Goal: Task Accomplishment & Management: Manage account settings

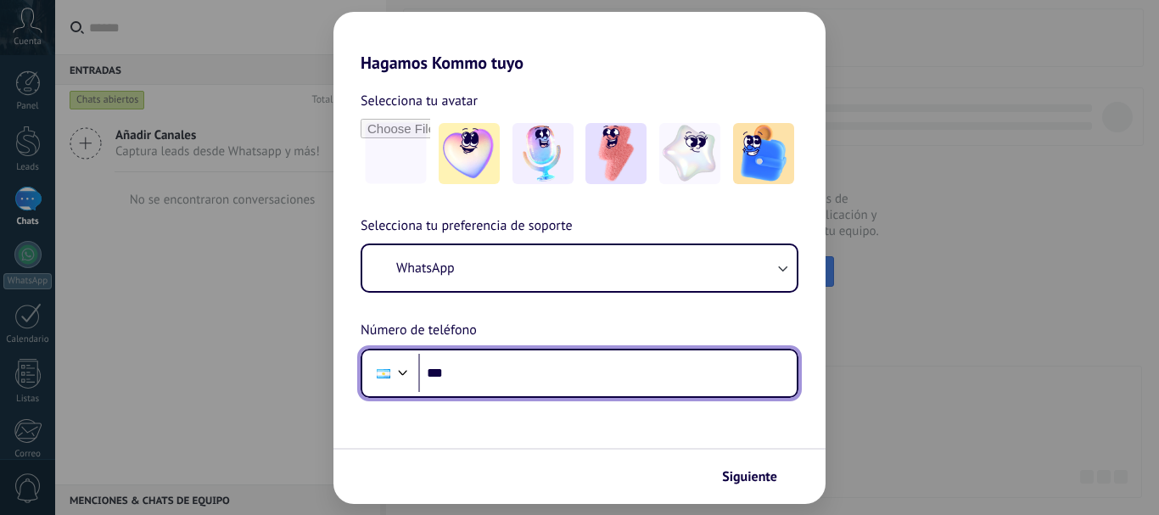
click at [494, 369] on input "***" at bounding box center [607, 373] width 378 height 39
type input "**********"
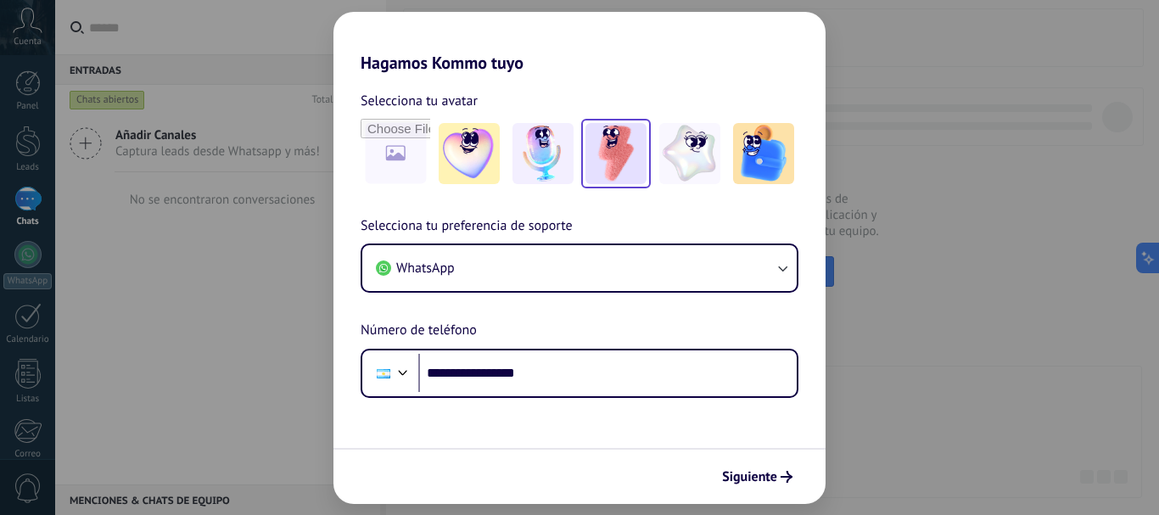
click at [603, 152] on img at bounding box center [616, 153] width 61 height 61
click at [766, 474] on span "Siguiente" at bounding box center [749, 477] width 55 height 12
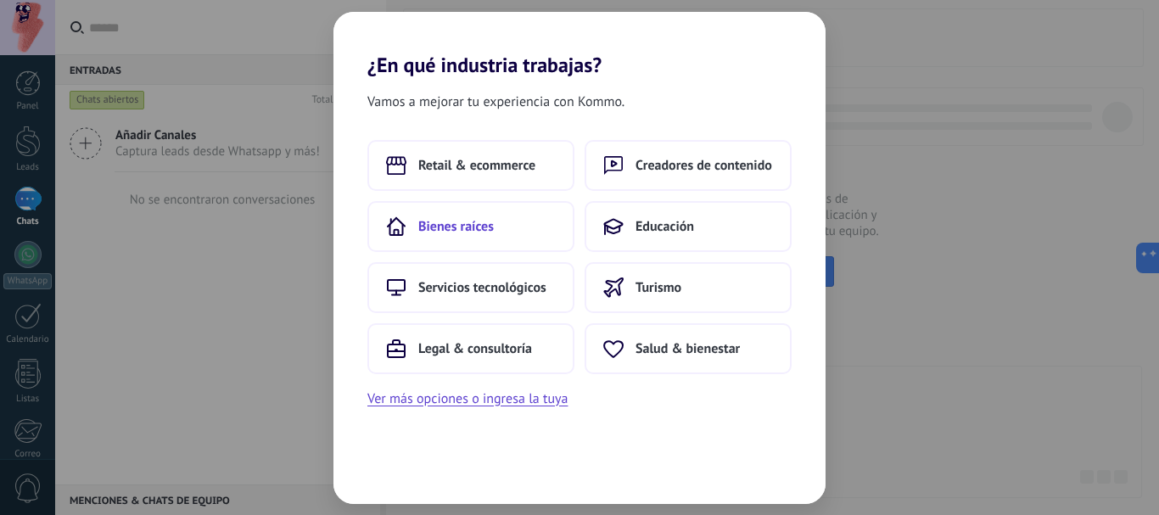
click at [507, 211] on button "Bienes raíces" at bounding box center [470, 226] width 207 height 51
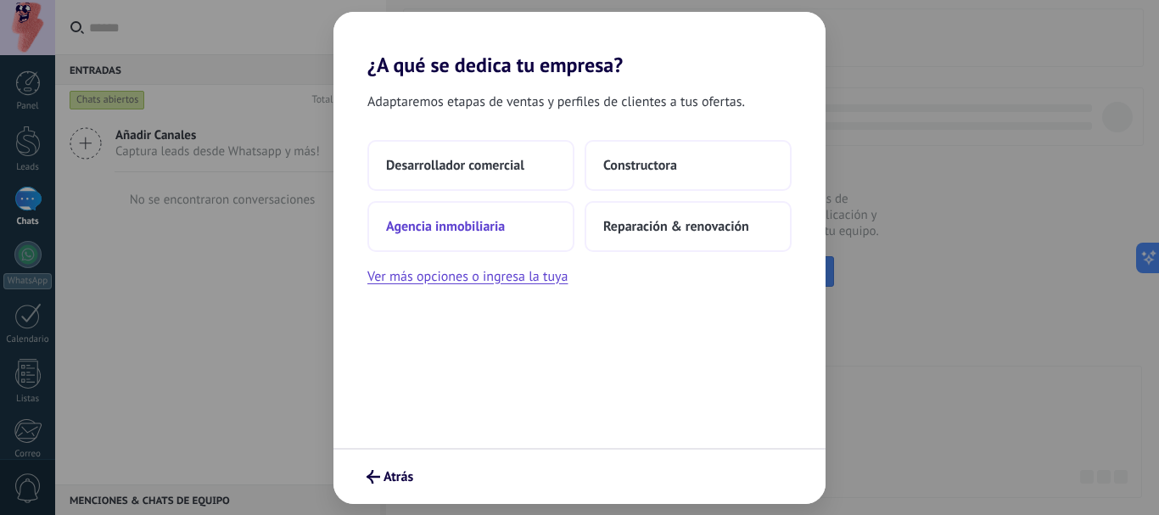
click at [495, 227] on span "Agencia inmobiliaria" at bounding box center [445, 226] width 119 height 17
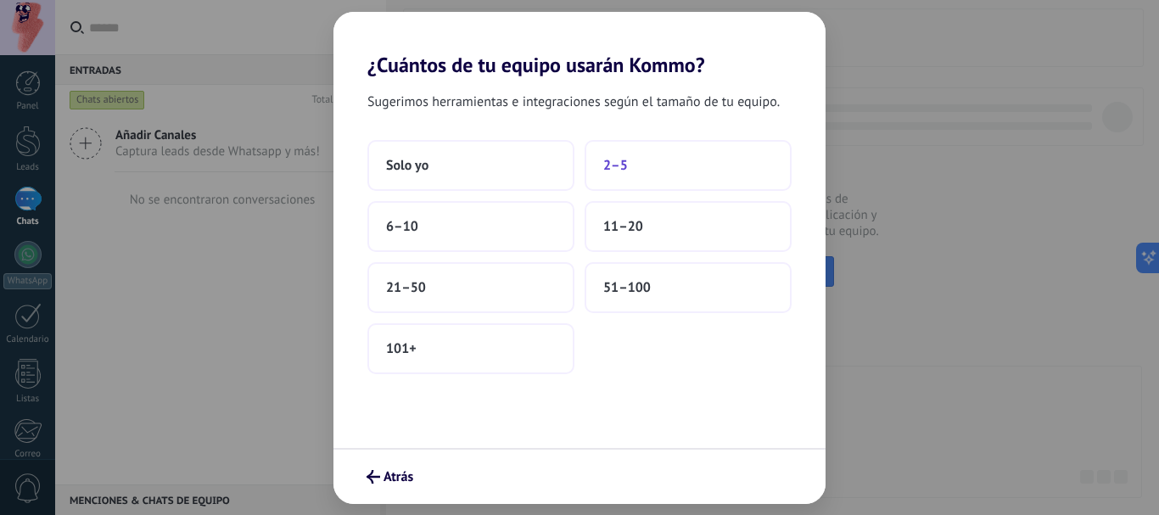
click at [658, 160] on button "2–5" at bounding box center [688, 165] width 207 height 51
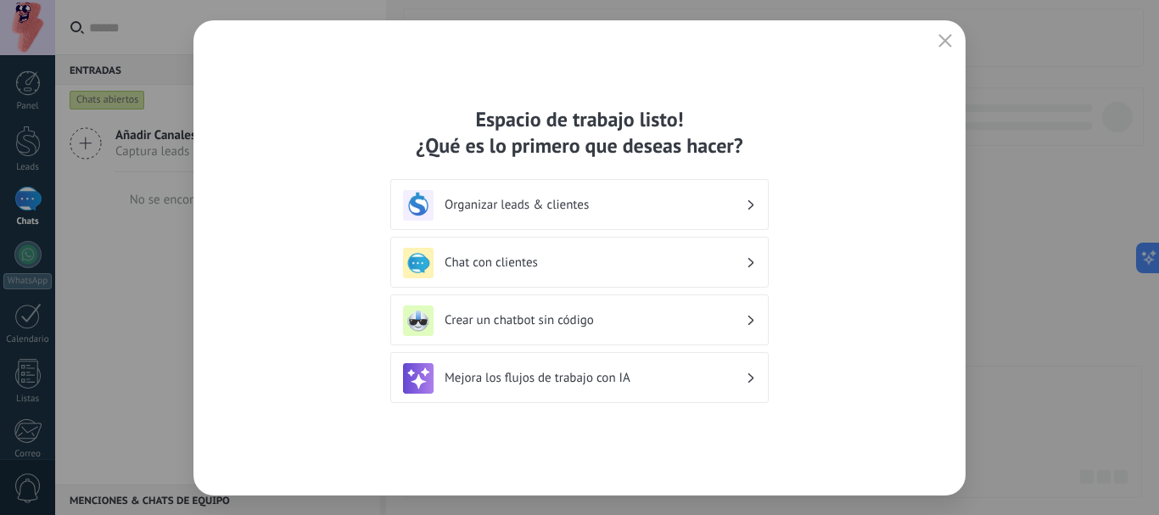
click at [697, 378] on h3 "Mejora los flujos de trabajo con IA" at bounding box center [595, 378] width 301 height 16
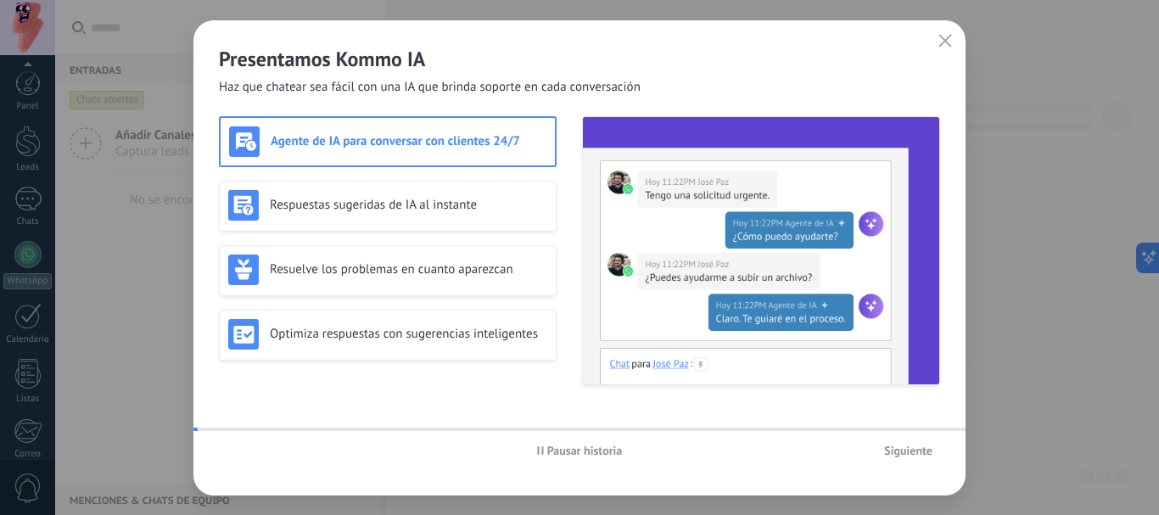
scroll to position [191, 0]
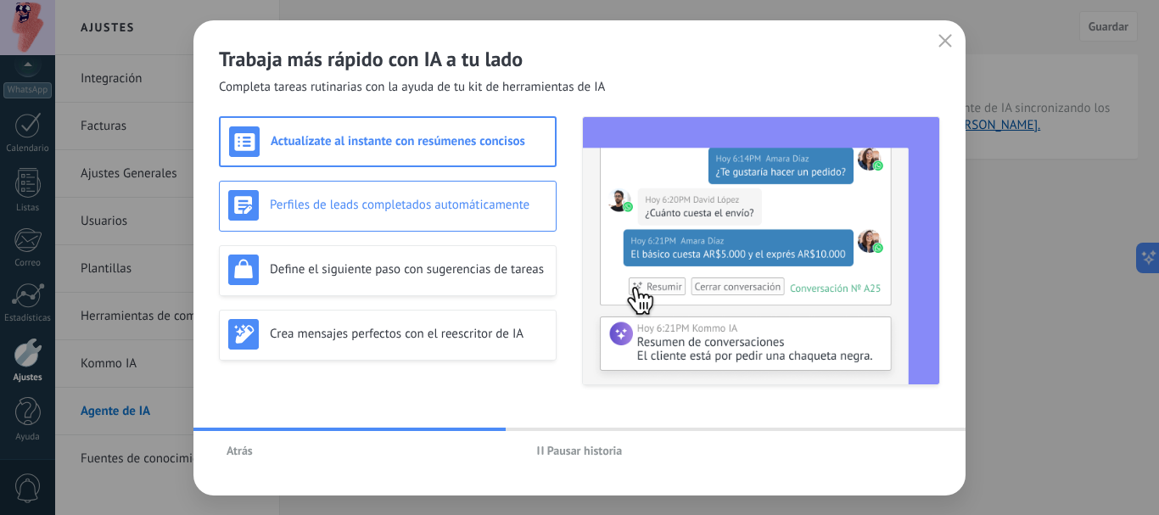
click at [449, 204] on h3 "Perfiles de leads completados automáticamente" at bounding box center [409, 205] width 278 height 16
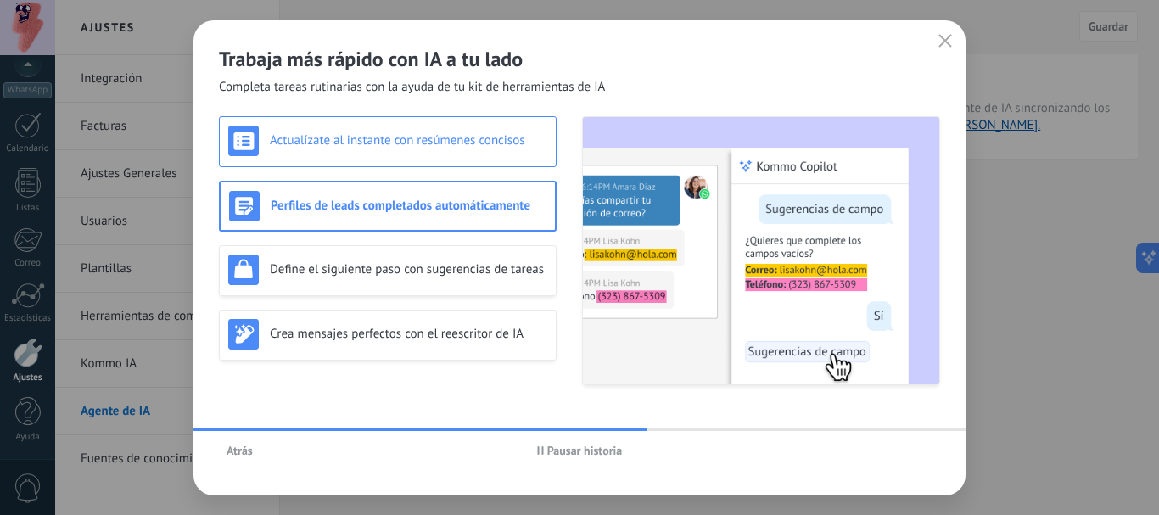
click at [375, 144] on h3 "Actualízate al instante con resúmenes concisos" at bounding box center [409, 140] width 278 height 16
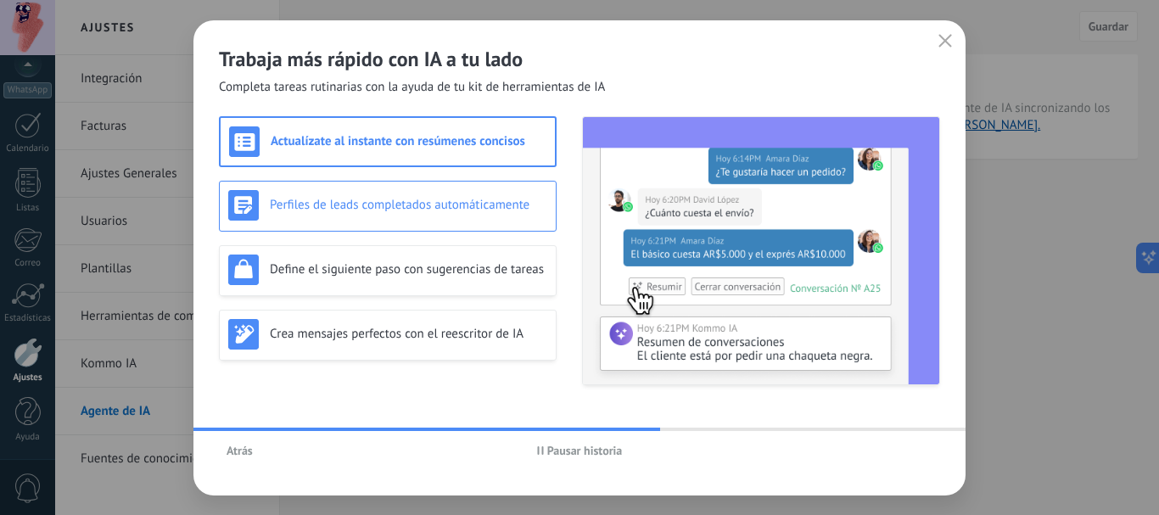
click at [384, 199] on h3 "Perfiles de leads completados automáticamente" at bounding box center [409, 205] width 278 height 16
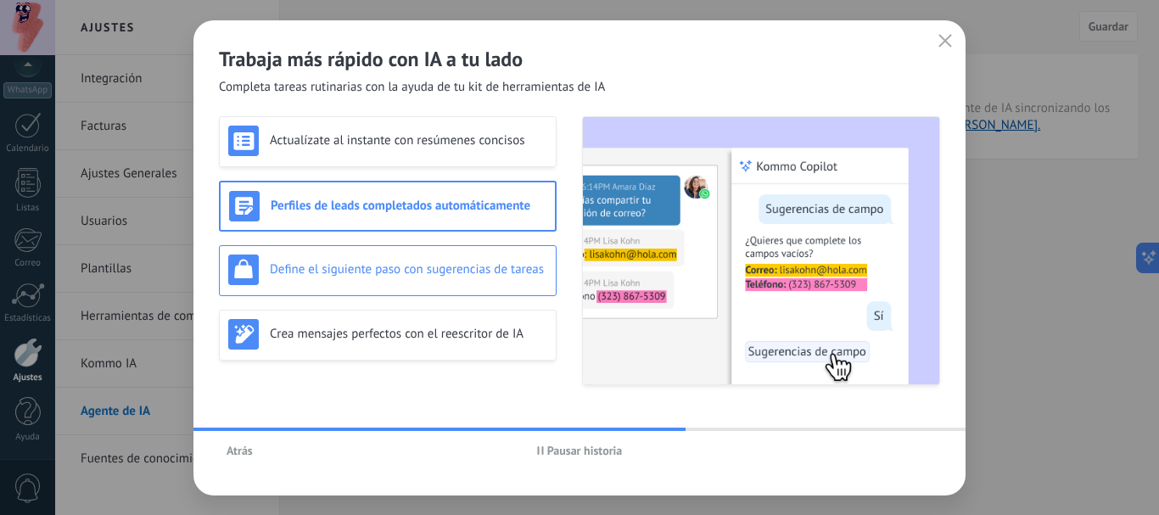
click at [398, 263] on h3 "Define el siguiente paso con sugerencias de tareas" at bounding box center [409, 269] width 278 height 16
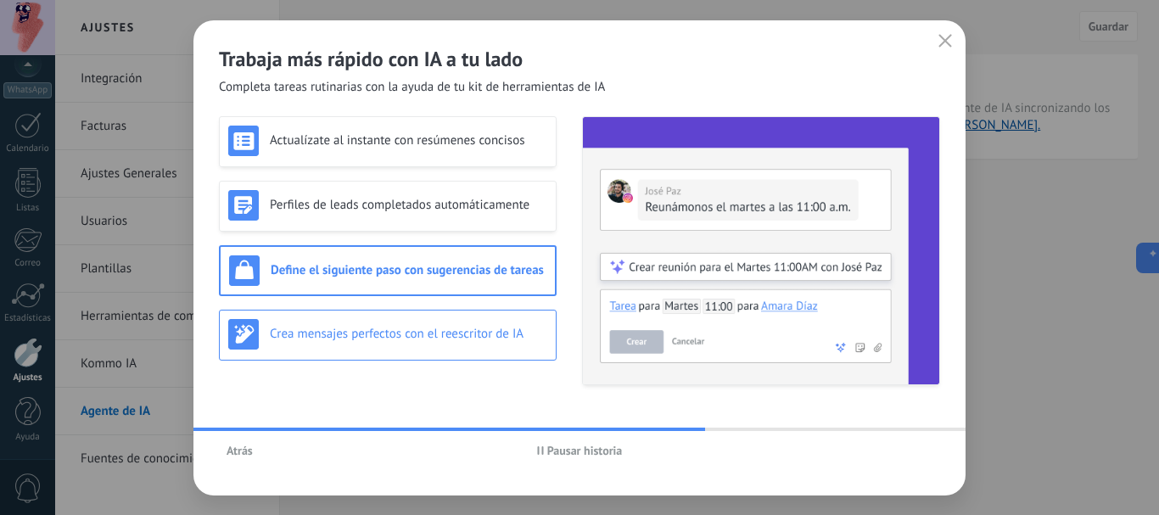
click at [416, 320] on div "Crea mensajes perfectos con el reescritor de IA" at bounding box center [387, 334] width 319 height 31
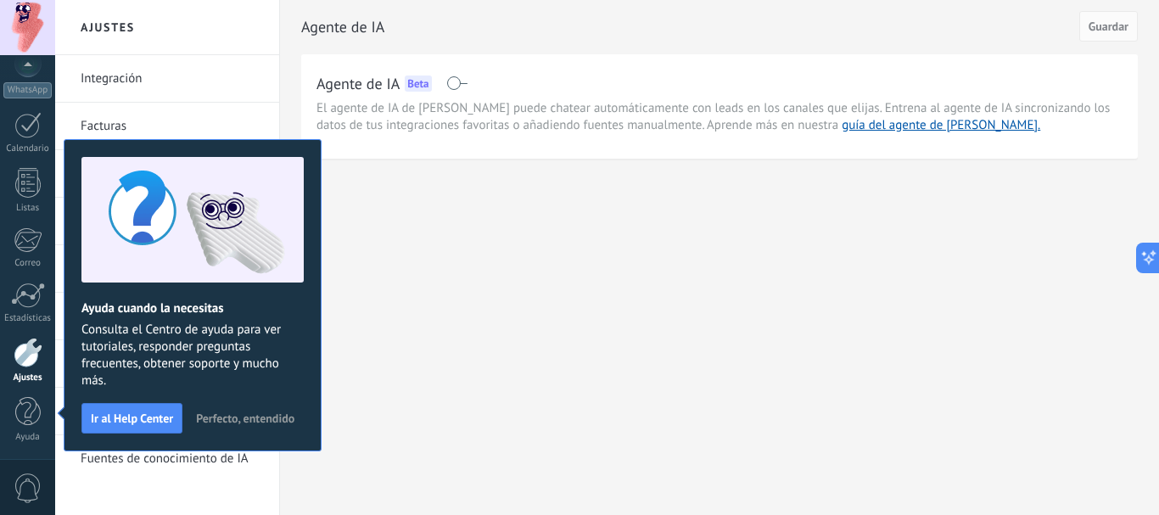
click at [237, 417] on span "Perfecto, entendido" at bounding box center [245, 418] width 98 height 12
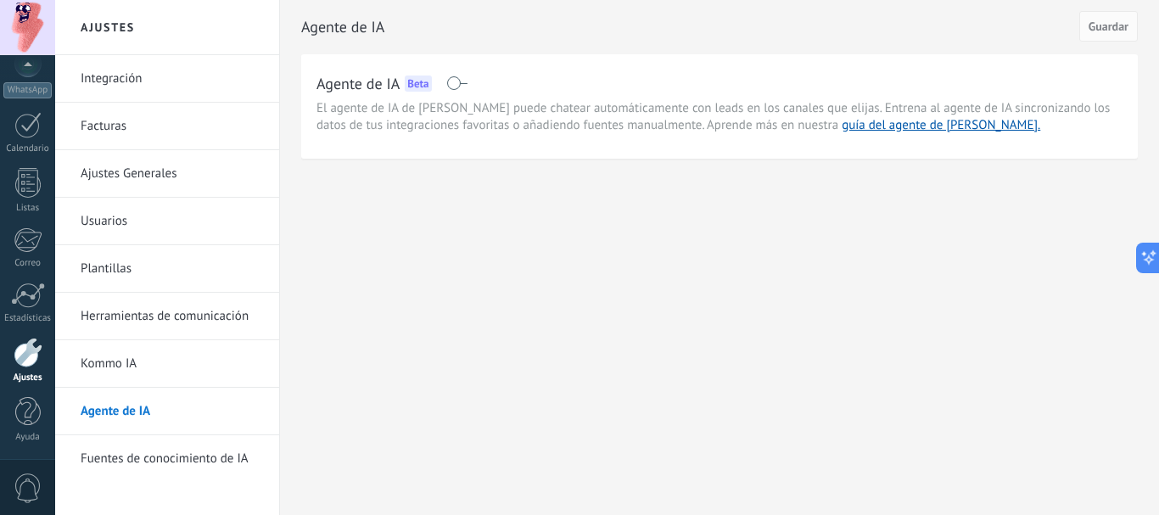
click at [457, 83] on span at bounding box center [456, 83] width 21 height 14
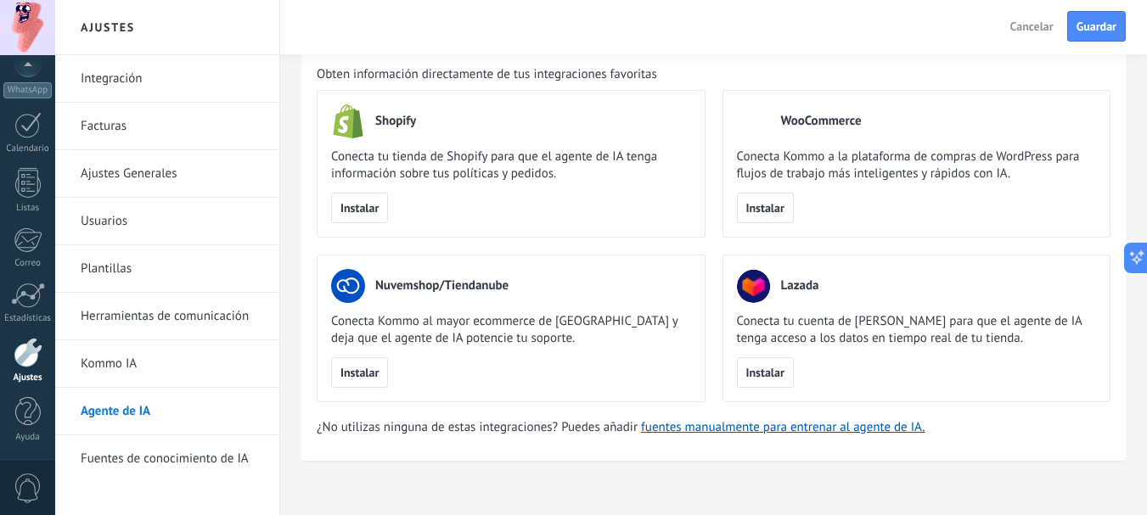
scroll to position [89, 0]
click at [668, 428] on link "fuentes manualmente para entrenar al agente de IA." at bounding box center [782, 426] width 283 height 16
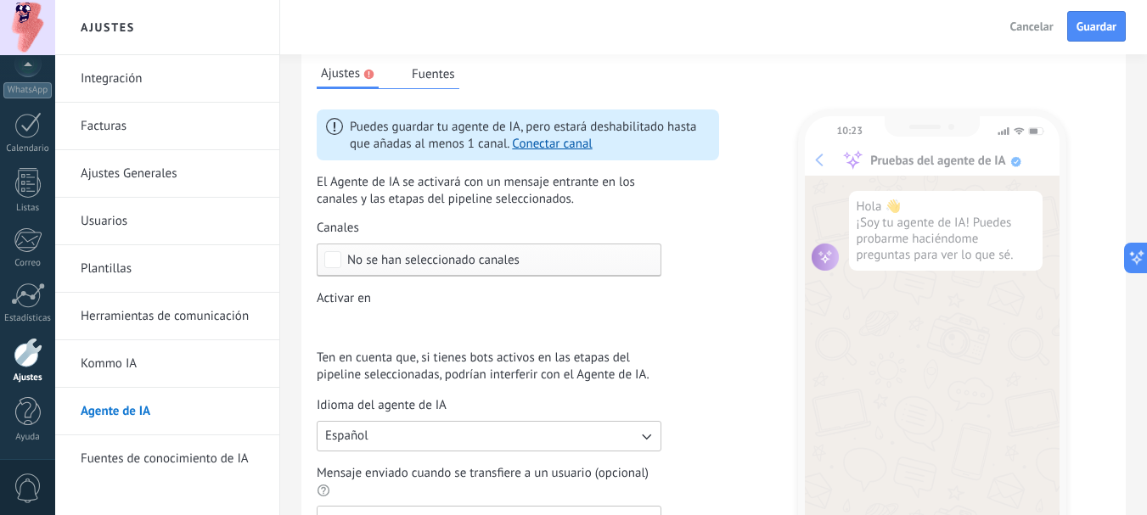
click at [524, 251] on div "No se han seleccionado canales" at bounding box center [489, 260] width 345 height 33
click at [558, 146] on link "Conectar canal" at bounding box center [552, 144] width 80 height 16
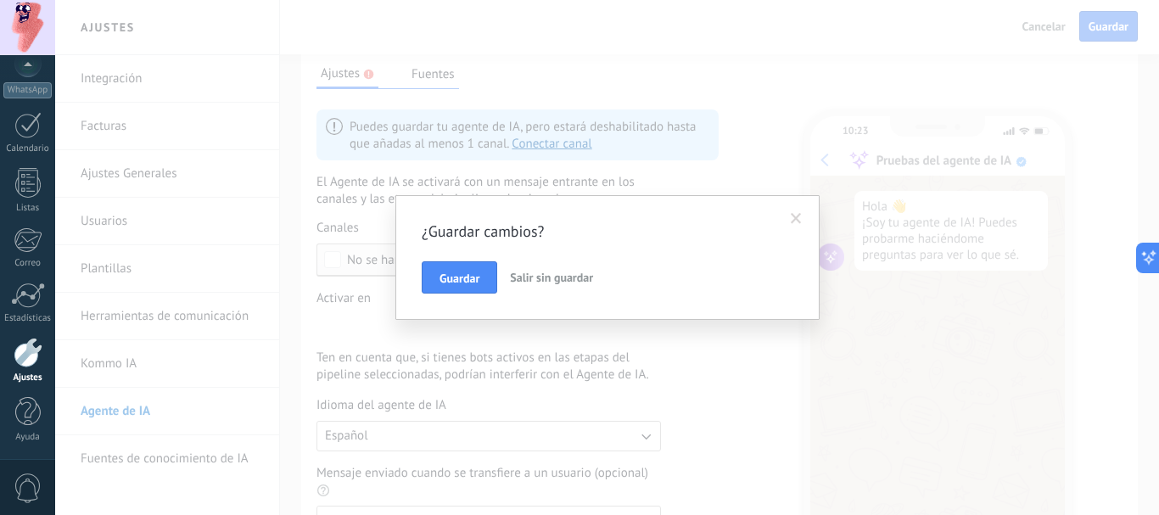
click at [554, 276] on span "Salir sin guardar" at bounding box center [551, 277] width 83 height 15
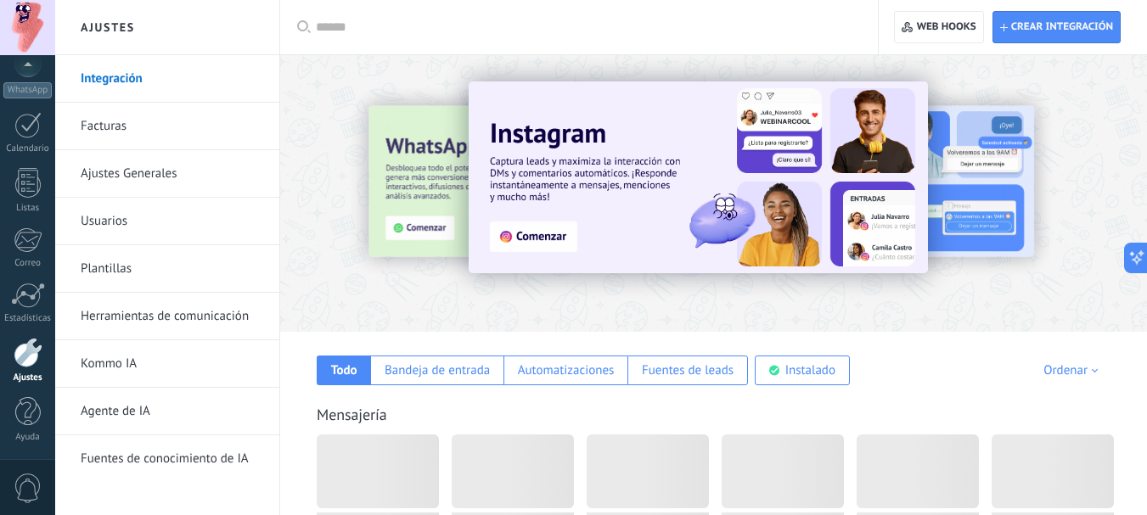
click at [109, 412] on link "Agente de IA" at bounding box center [172, 412] width 182 height 48
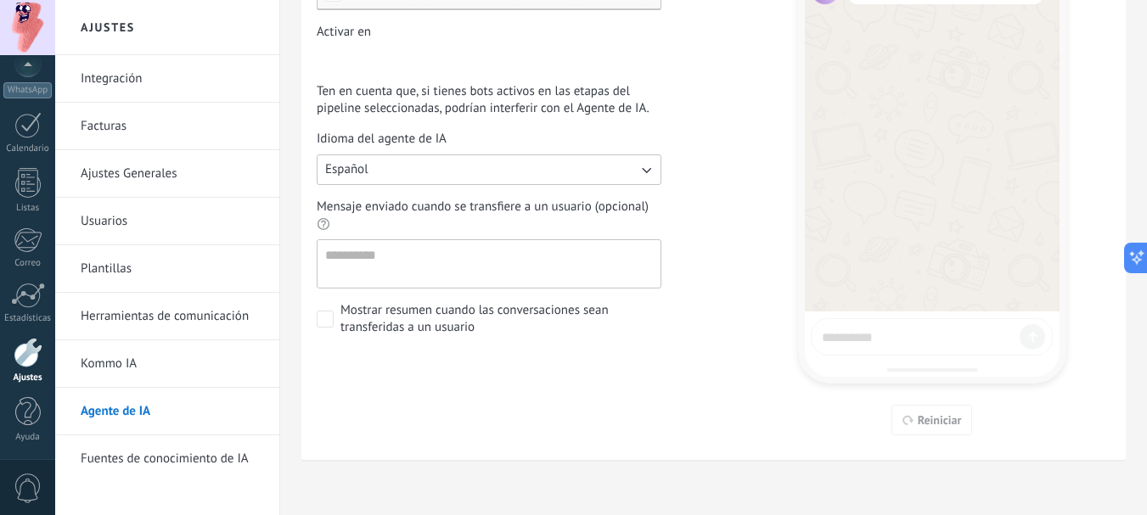
scroll to position [271, 0]
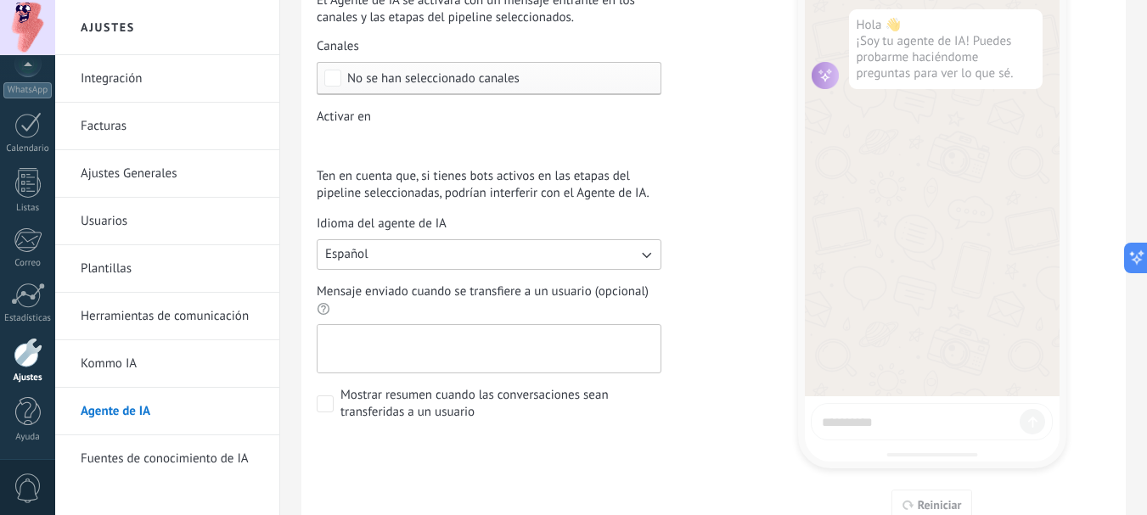
click at [577, 338] on textarea "Mensaje enviado cuando se transfiere a un usuario (opcional)" at bounding box center [486, 349] width 339 height 48
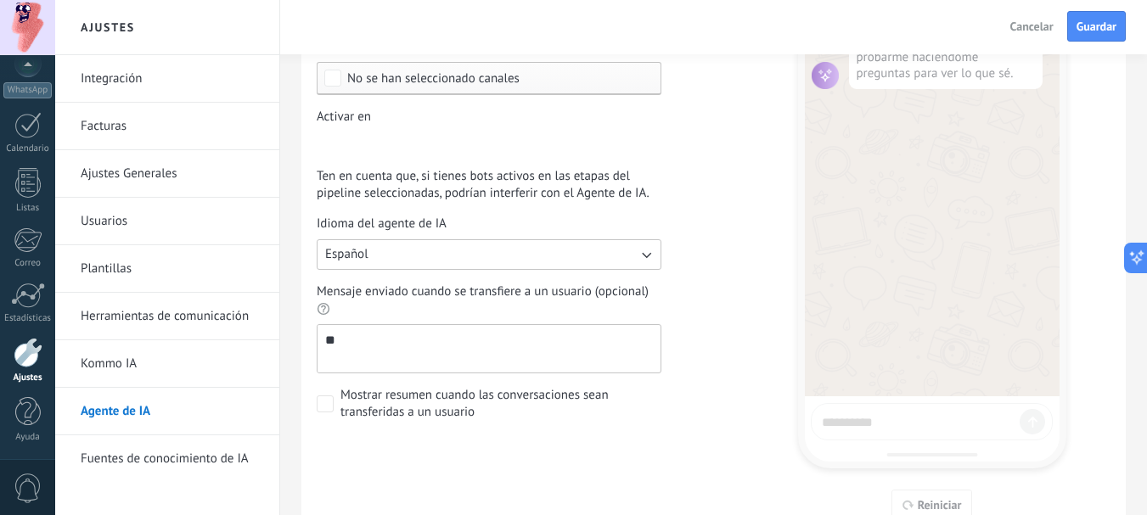
type textarea "*"
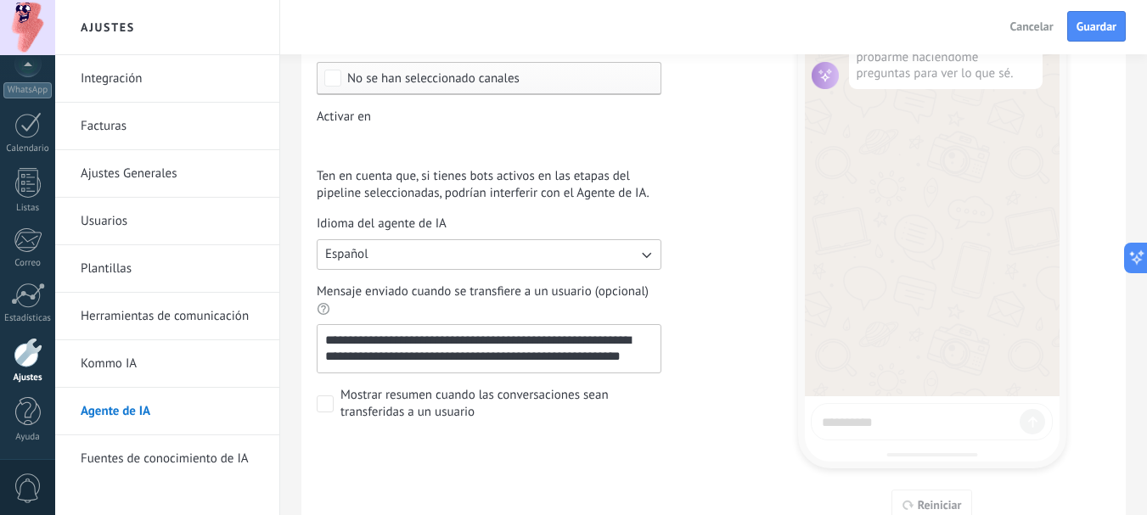
scroll to position [8, 0]
type textarea "**********"
click at [0, 0] on div "Incoming leads Contacto inicial Negociación Debate contractual Discusión de con…" at bounding box center [0, 0] width 0 height 0
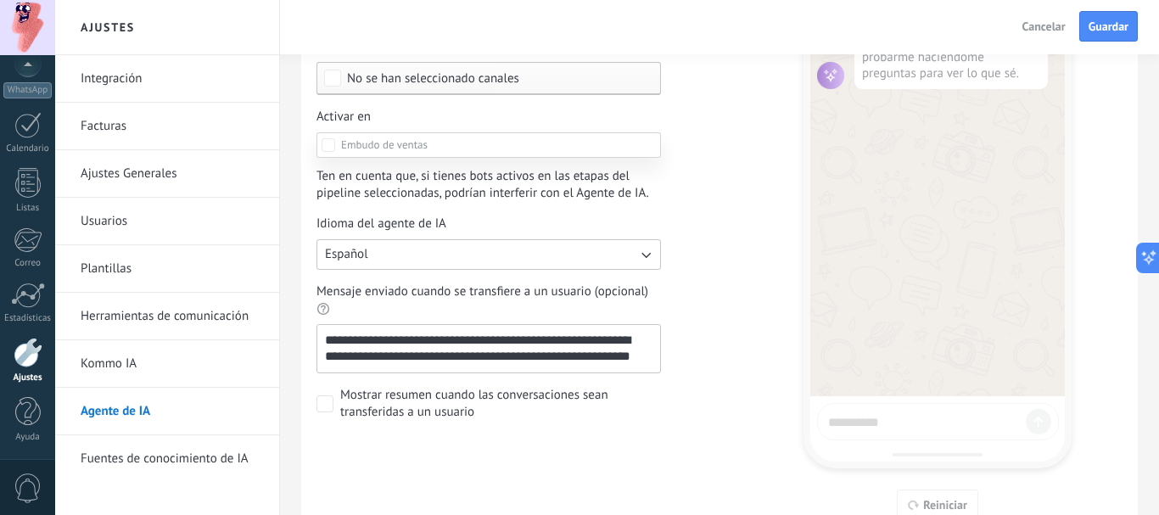
click at [720, 149] on div at bounding box center [607, 257] width 1104 height 515
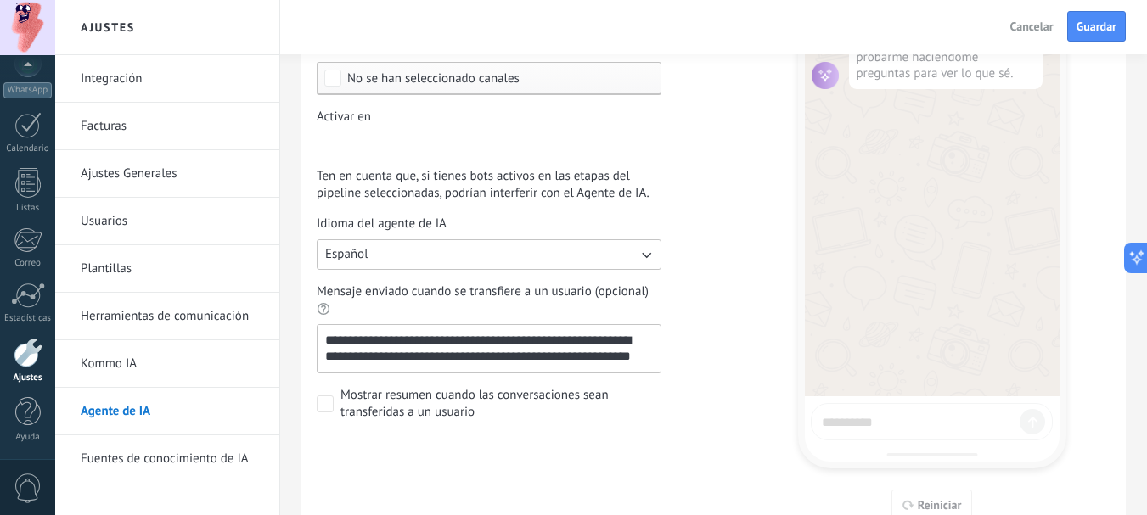
scroll to position [186, 0]
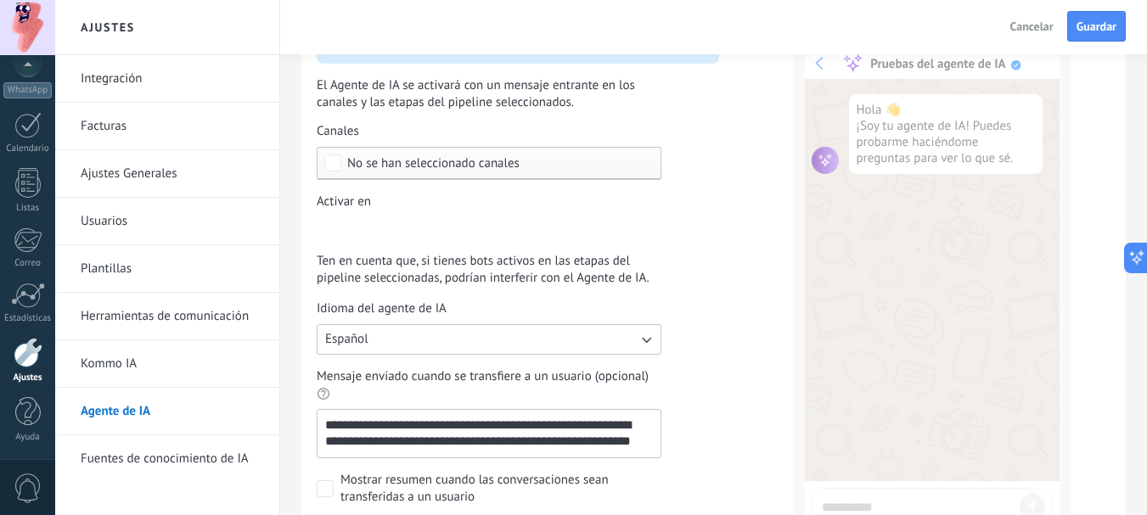
click at [0, 0] on div "Incoming leads Contacto inicial Negociación Debate contractual Discusión de con…" at bounding box center [0, 0] width 0 height 0
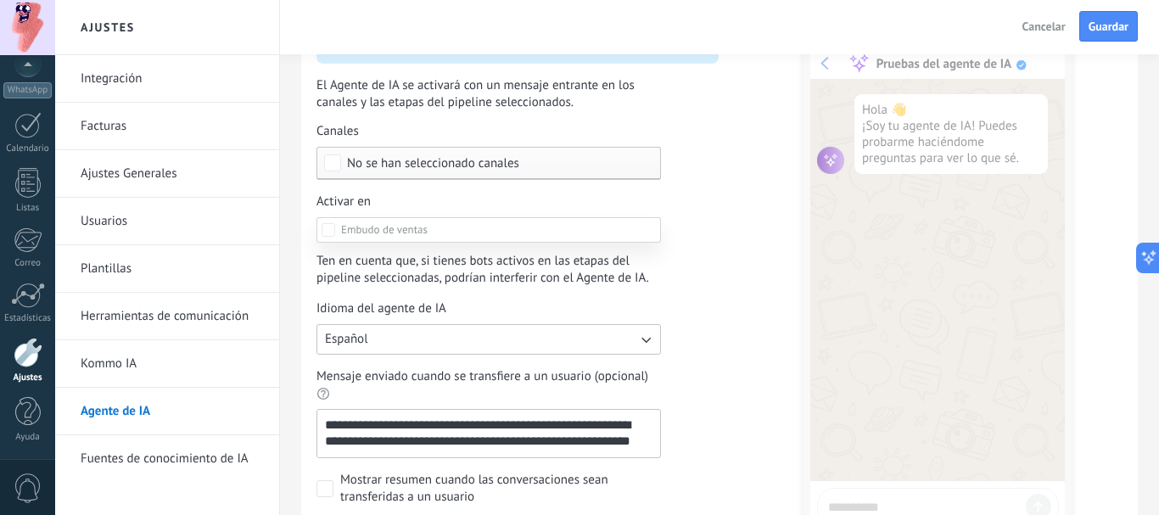
click at [0, 0] on label "Logrado con éxito" at bounding box center [0, 0] width 0 height 0
click at [724, 305] on div at bounding box center [607, 257] width 1104 height 515
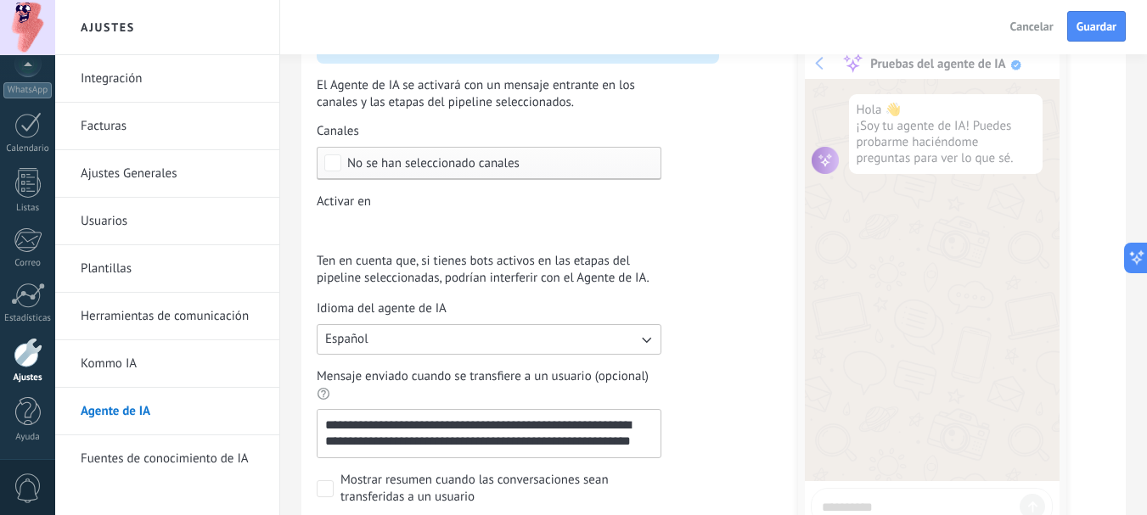
click at [381, 160] on span "No se han seleccionado canales" at bounding box center [433, 163] width 172 height 13
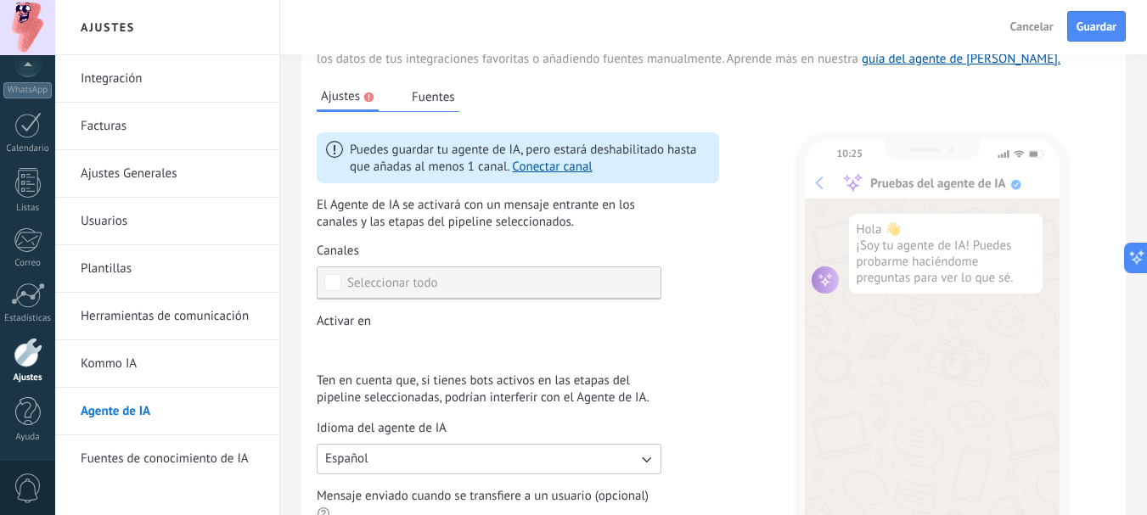
scroll to position [16, 0]
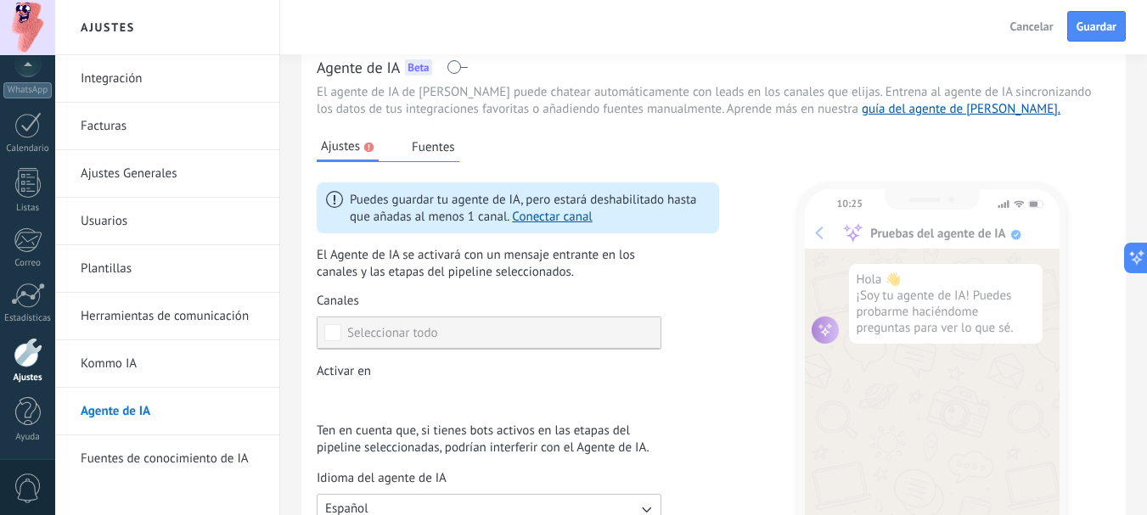
click at [423, 328] on div "Seleccionar todo" at bounding box center [392, 333] width 91 height 17
click at [458, 331] on label "Seleccionar todo" at bounding box center [488, 332] width 343 height 31
click at [395, 333] on div "Seleccionar todo" at bounding box center [392, 333] width 91 height 17
click at [428, 143] on button "Fuentes" at bounding box center [433, 146] width 52 height 25
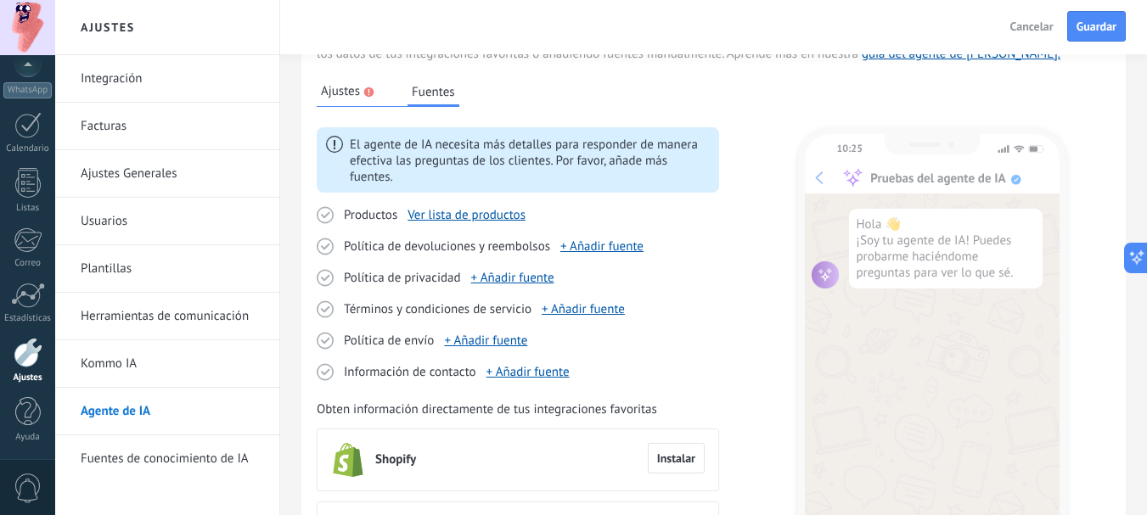
scroll to position [101, 0]
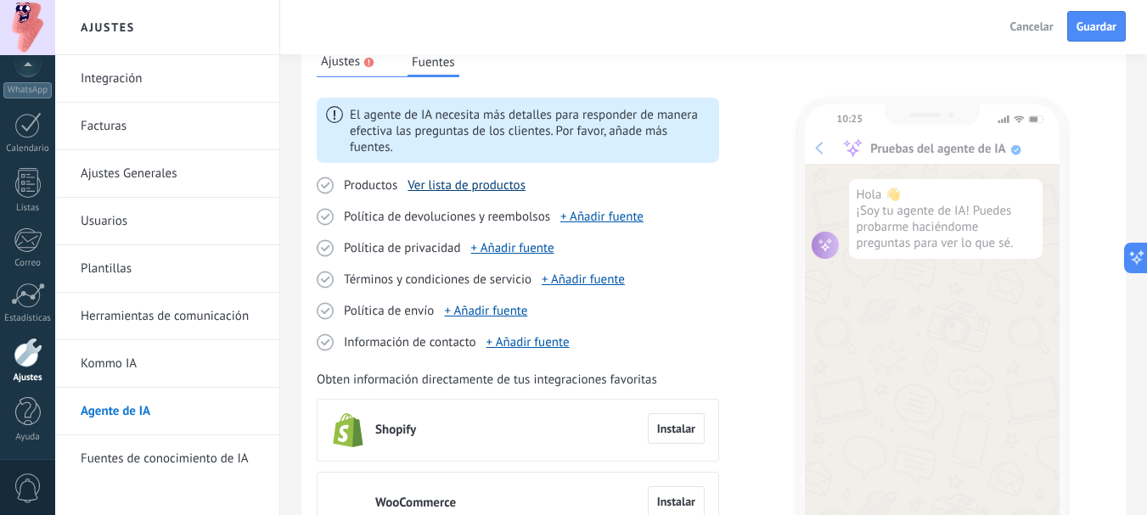
click at [452, 184] on link "Ver lista de productos" at bounding box center [466, 185] width 118 height 16
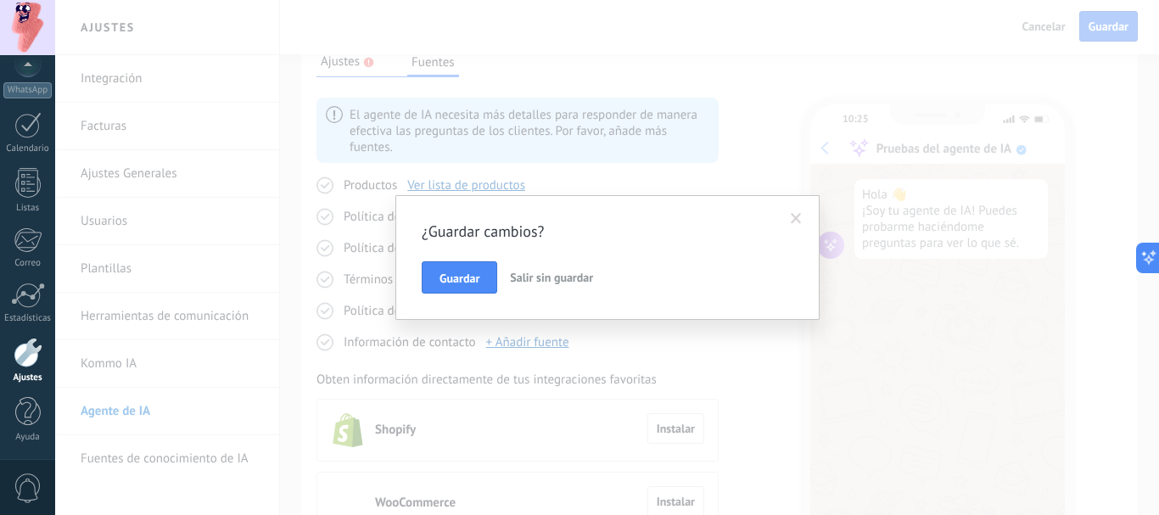
click at [798, 215] on span at bounding box center [796, 219] width 11 height 12
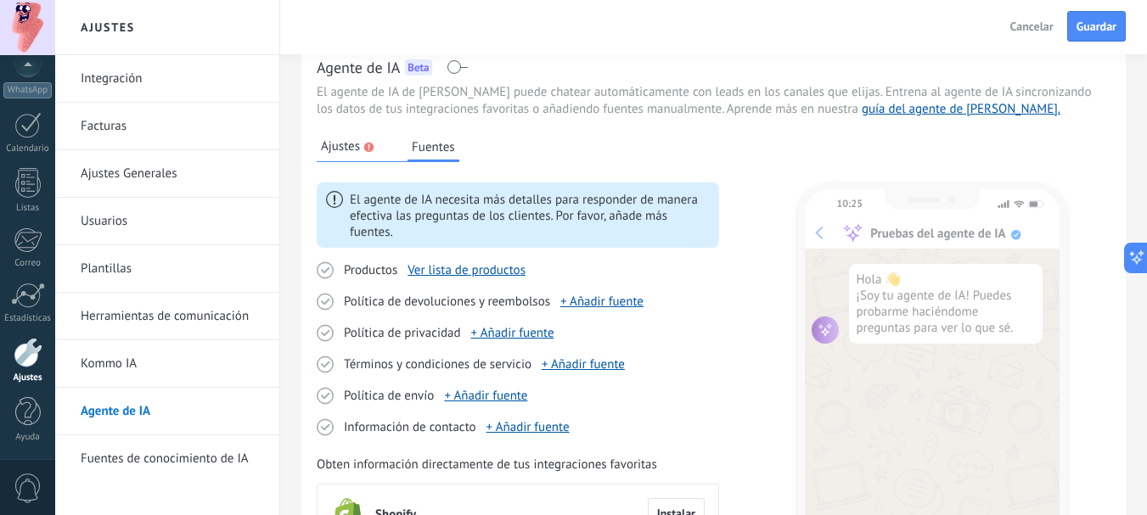
scroll to position [0, 0]
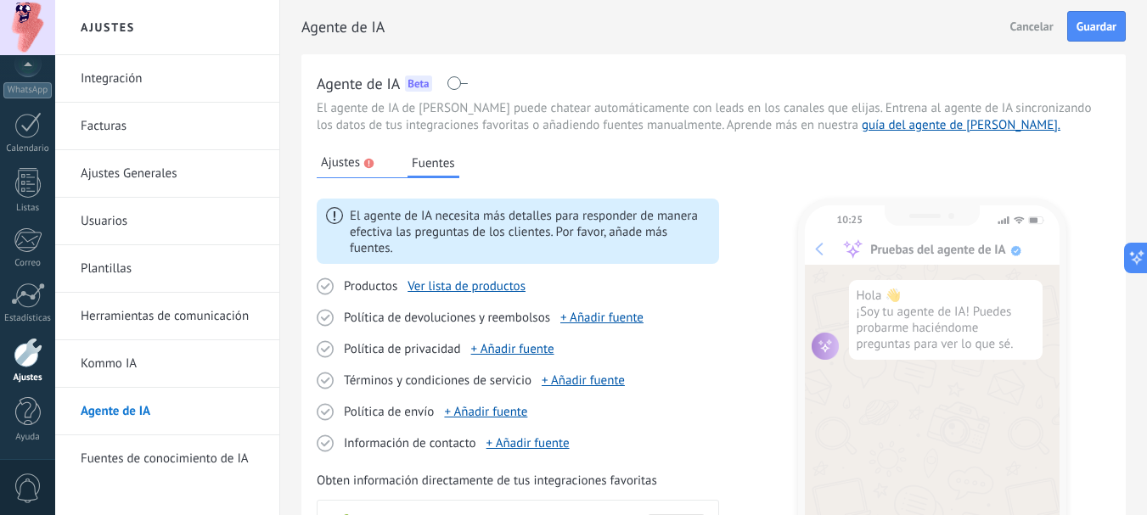
click at [331, 161] on span "Ajustes" at bounding box center [340, 162] width 39 height 17
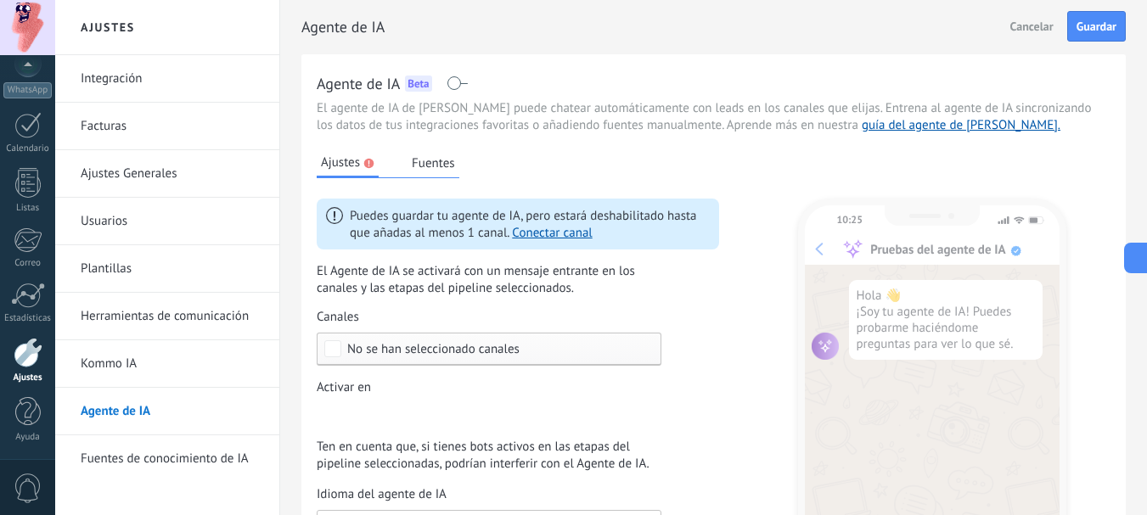
click at [434, 350] on span "No se han seleccionado canales" at bounding box center [433, 349] width 172 height 13
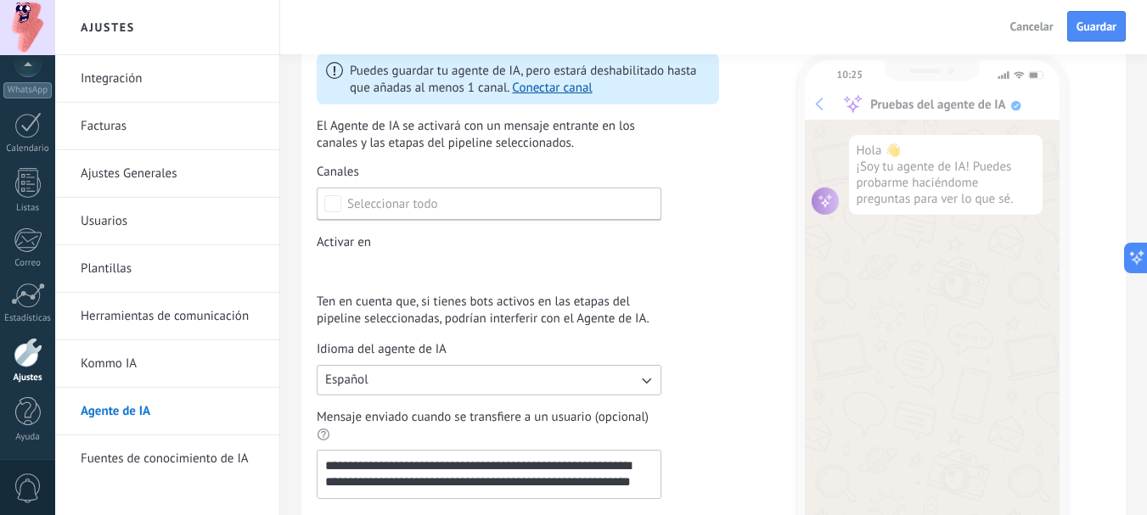
scroll to position [170, 0]
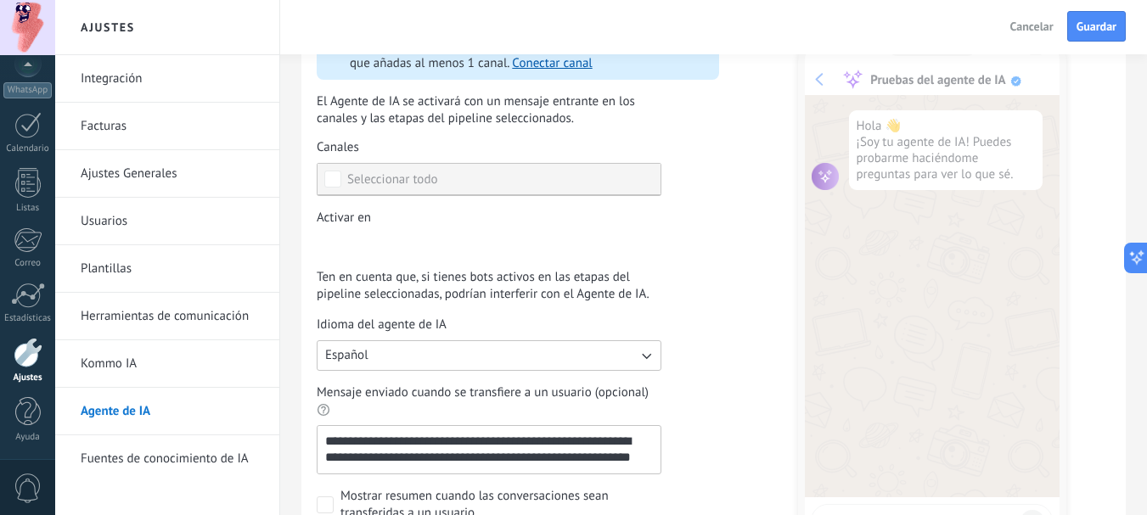
click at [376, 181] on div "Seleccionar todo" at bounding box center [392, 179] width 91 height 17
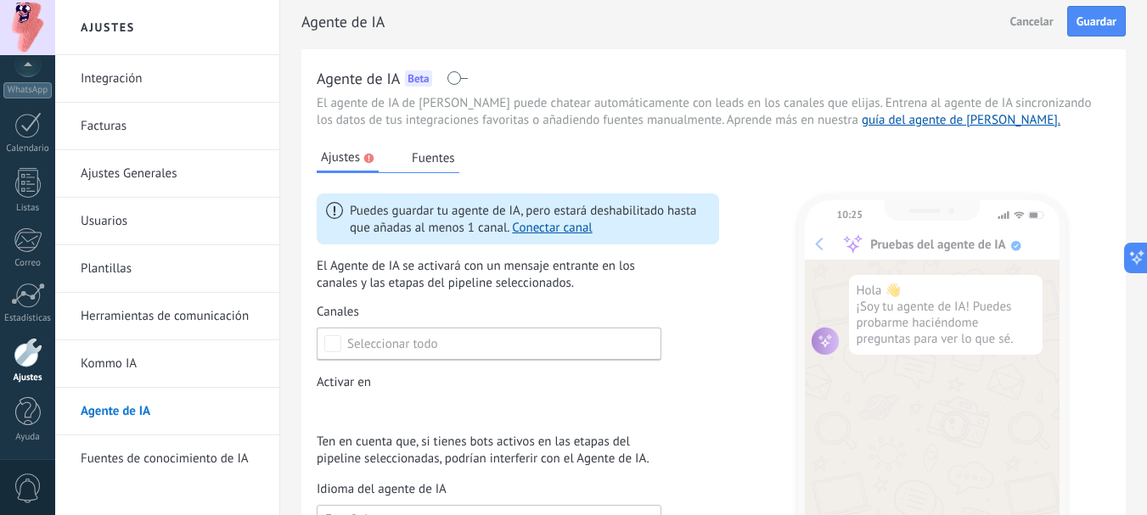
scroll to position [0, 0]
